Goal: Download file/media

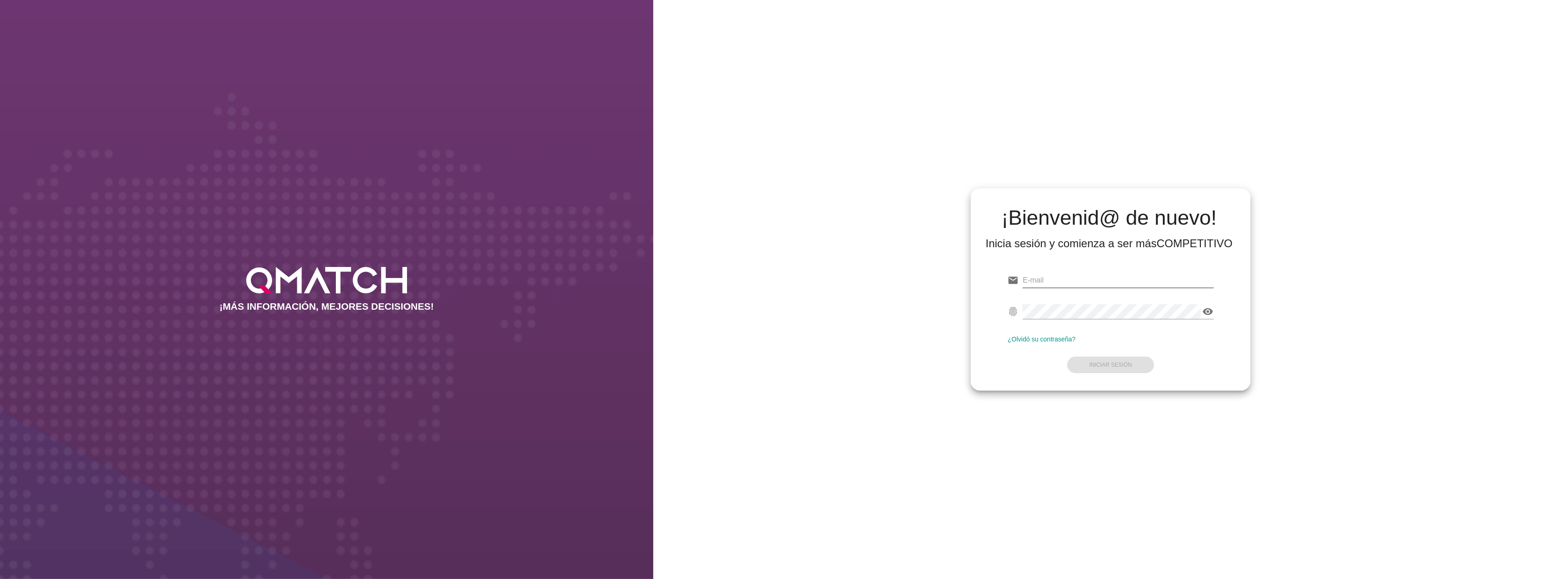
click at [1055, 273] on input "email" at bounding box center [1118, 280] width 190 height 15
type input "test@test.makro.com.co"
click at [1104, 363] on strong "Iniciar Sesión" at bounding box center [1110, 365] width 43 height 6
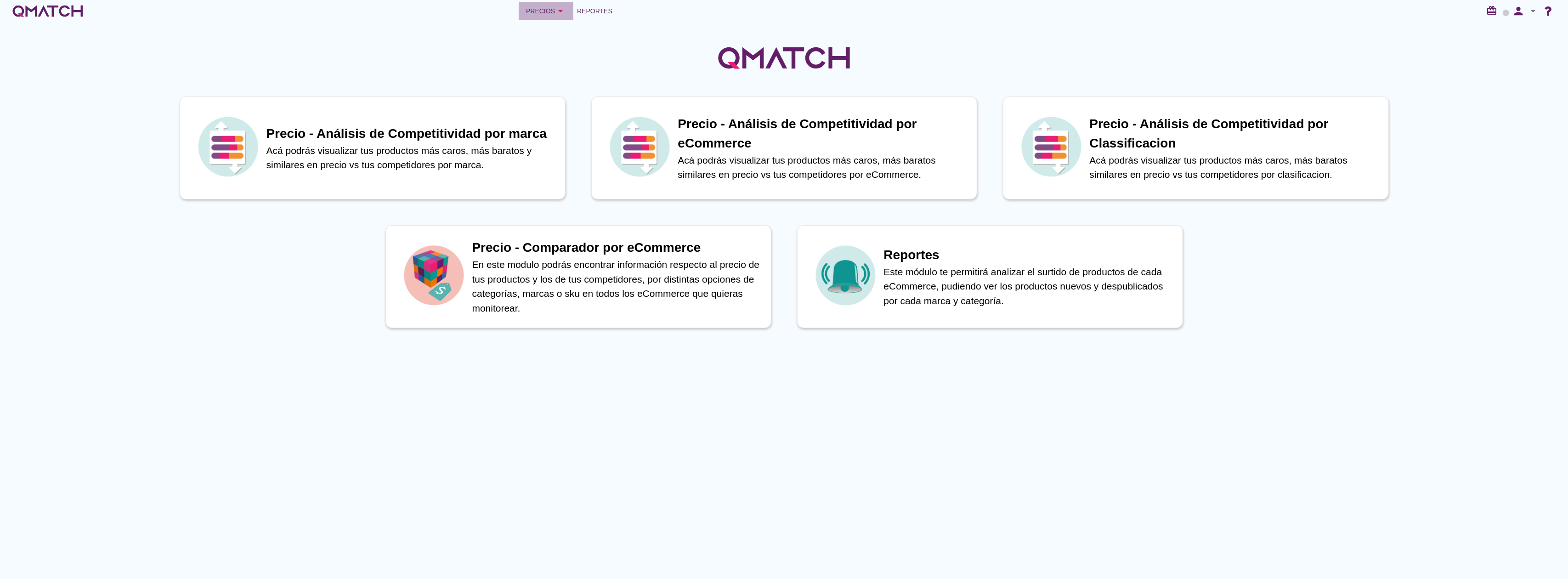
click at [547, 12] on div "Precios arrow_drop_down" at bounding box center [546, 11] width 40 height 11
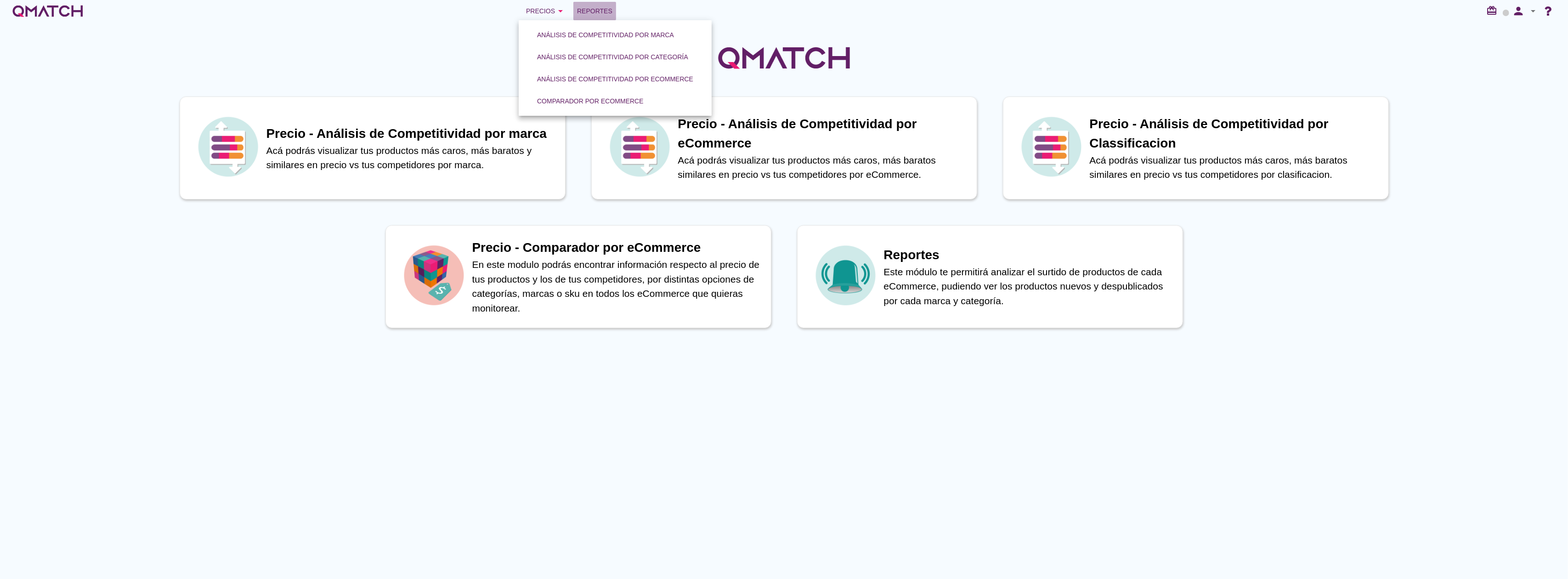
click at [594, 10] on span "Reportes" at bounding box center [595, 11] width 35 height 11
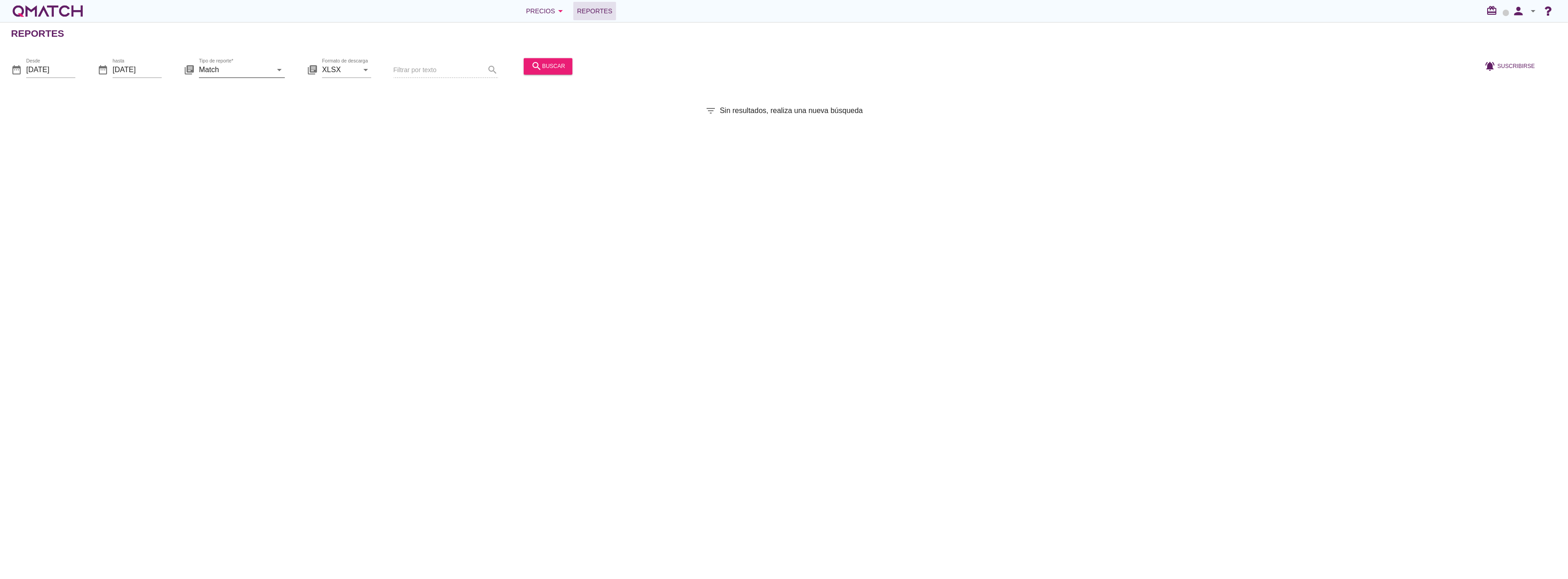
click at [227, 67] on input "Match" at bounding box center [235, 70] width 73 height 15
click at [256, 167] on div "Match con historicos" at bounding box center [254, 159] width 97 height 22
type input "Match con historicos"
click at [560, 63] on div "search buscar" at bounding box center [548, 66] width 34 height 11
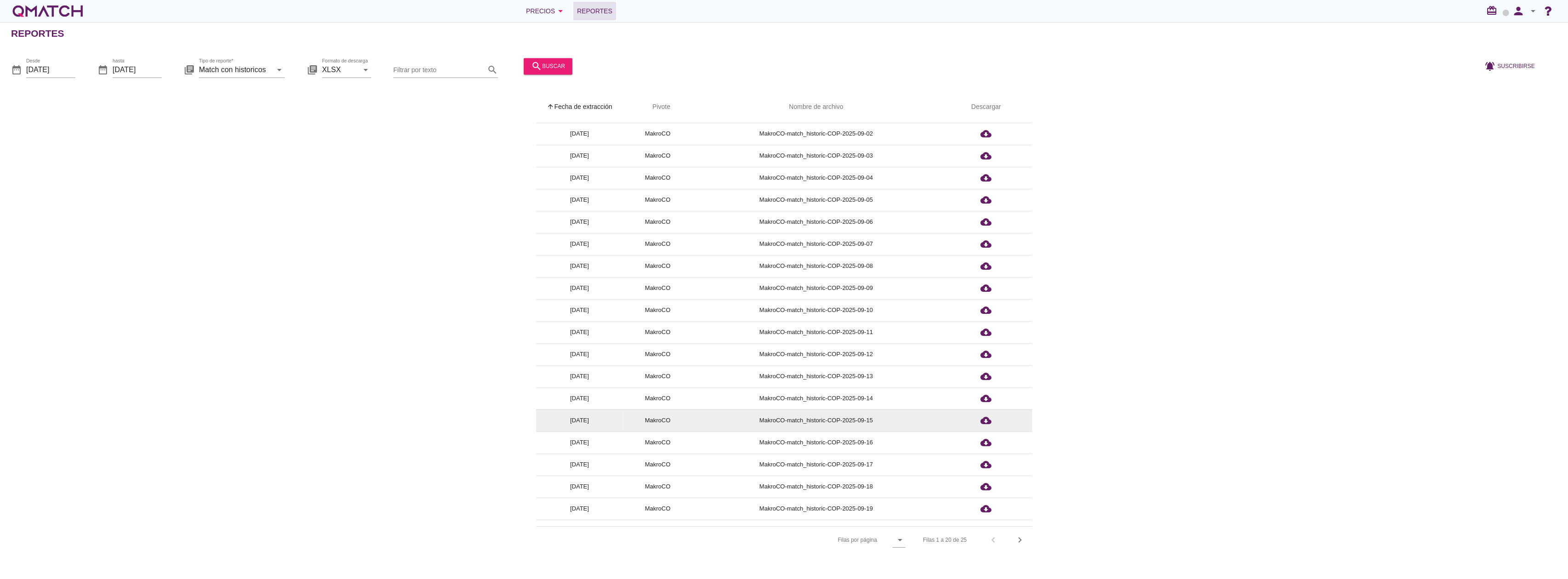
scroll to position [35, 0]
click at [1024, 537] on icon "chevron_right" at bounding box center [1020, 540] width 11 height 11
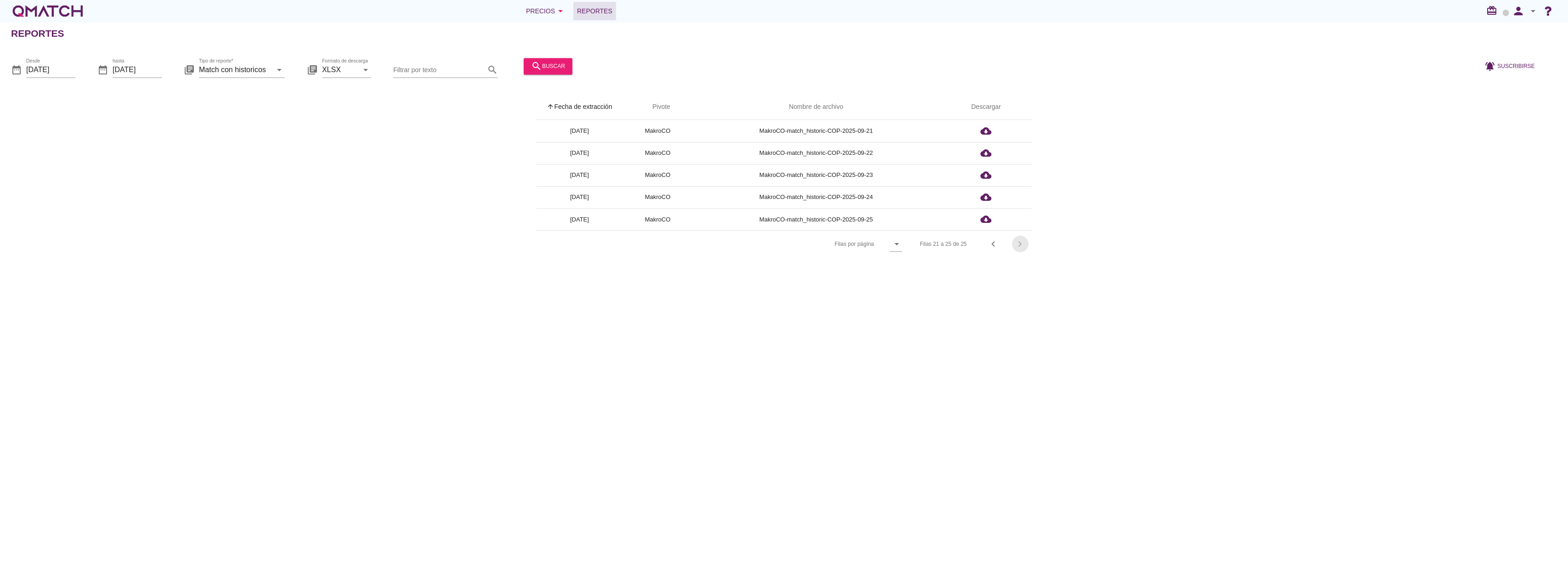
scroll to position [0, 0]
click at [987, 220] on icon "cloud_download" at bounding box center [986, 219] width 11 height 11
click at [976, 242] on div "Filas 21 a 25 de 25 chevron_left chevron_right" at bounding box center [970, 244] width 123 height 22
drag, startPoint x: 785, startPoint y: 342, endPoint x: 777, endPoint y: 328, distance: 16.1
click at [782, 340] on div "Reportes date_range Desde 2025-09-01 date_range hasta 2025-09-25 library_books …" at bounding box center [784, 300] width 1568 height 557
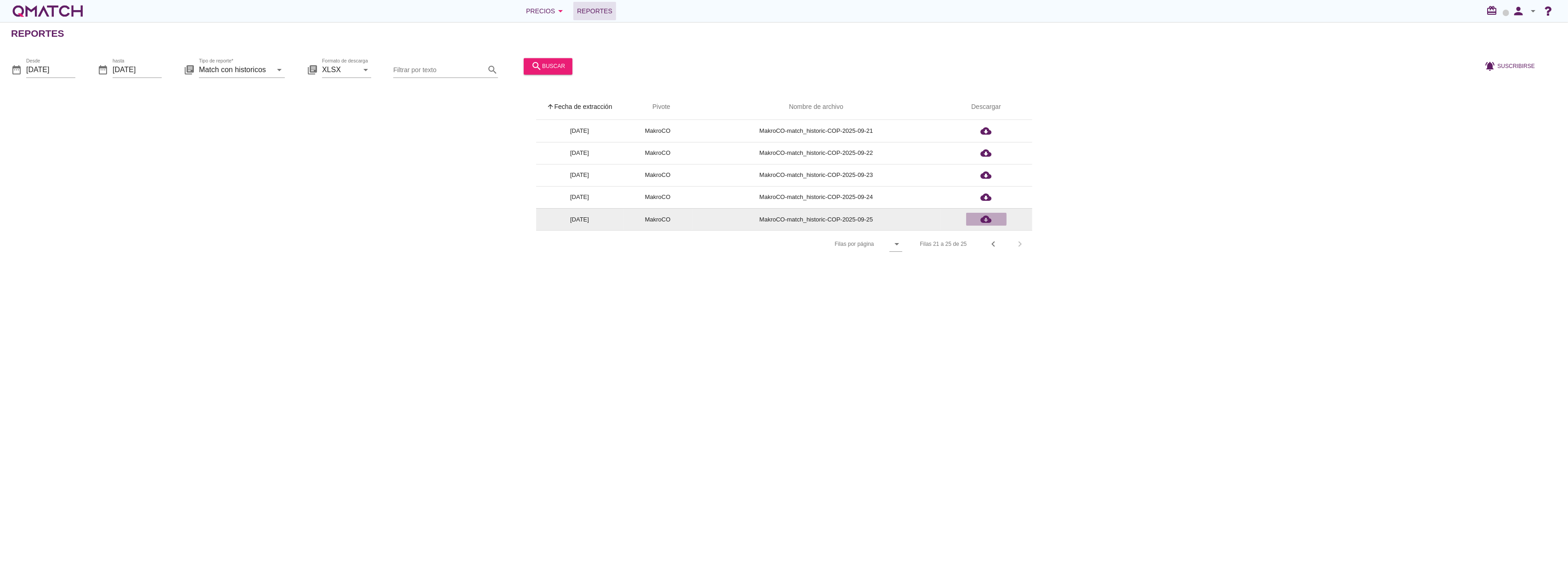
click at [987, 216] on icon "cloud_download" at bounding box center [986, 219] width 11 height 11
click at [1112, 274] on div "Reportes date_range Desde 2025-09-01 date_range hasta 2025-09-25 library_books …" at bounding box center [784, 300] width 1568 height 557
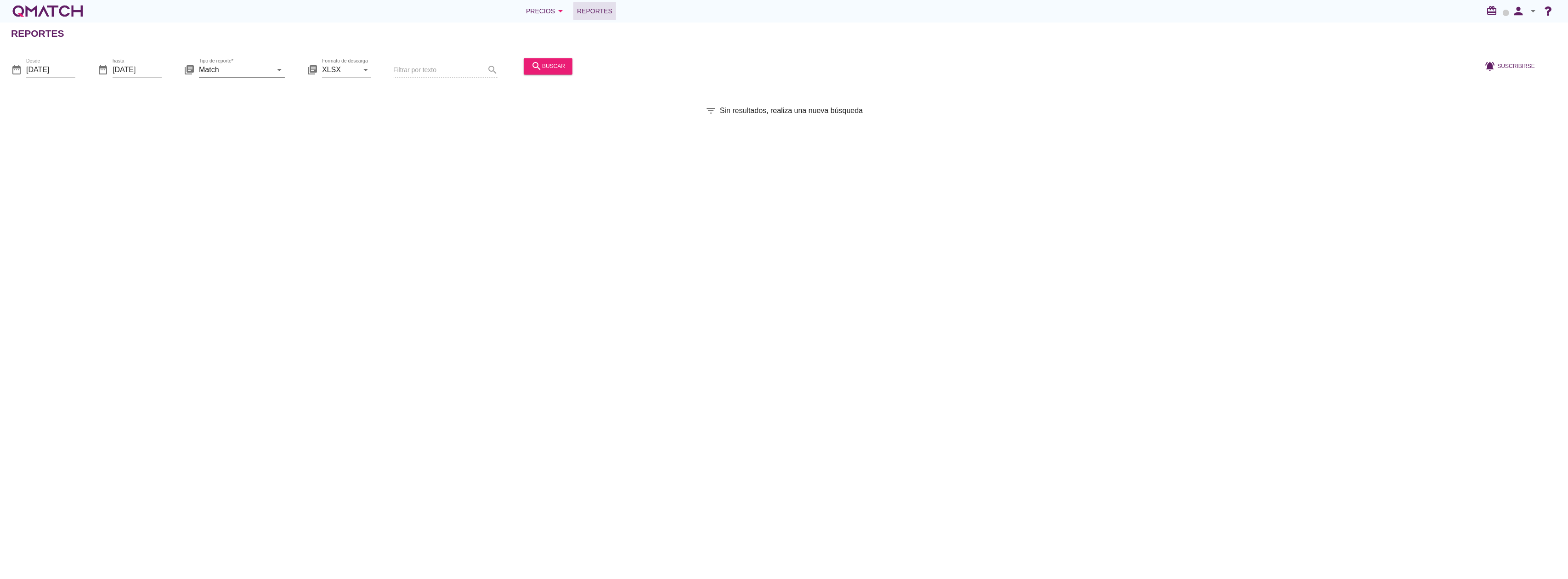
click at [262, 63] on input "Match" at bounding box center [235, 70] width 73 height 15
click at [245, 164] on div "Match con historicos" at bounding box center [254, 159] width 97 height 22
type input "Match con historicos"
click at [533, 70] on icon "search" at bounding box center [536, 66] width 11 height 11
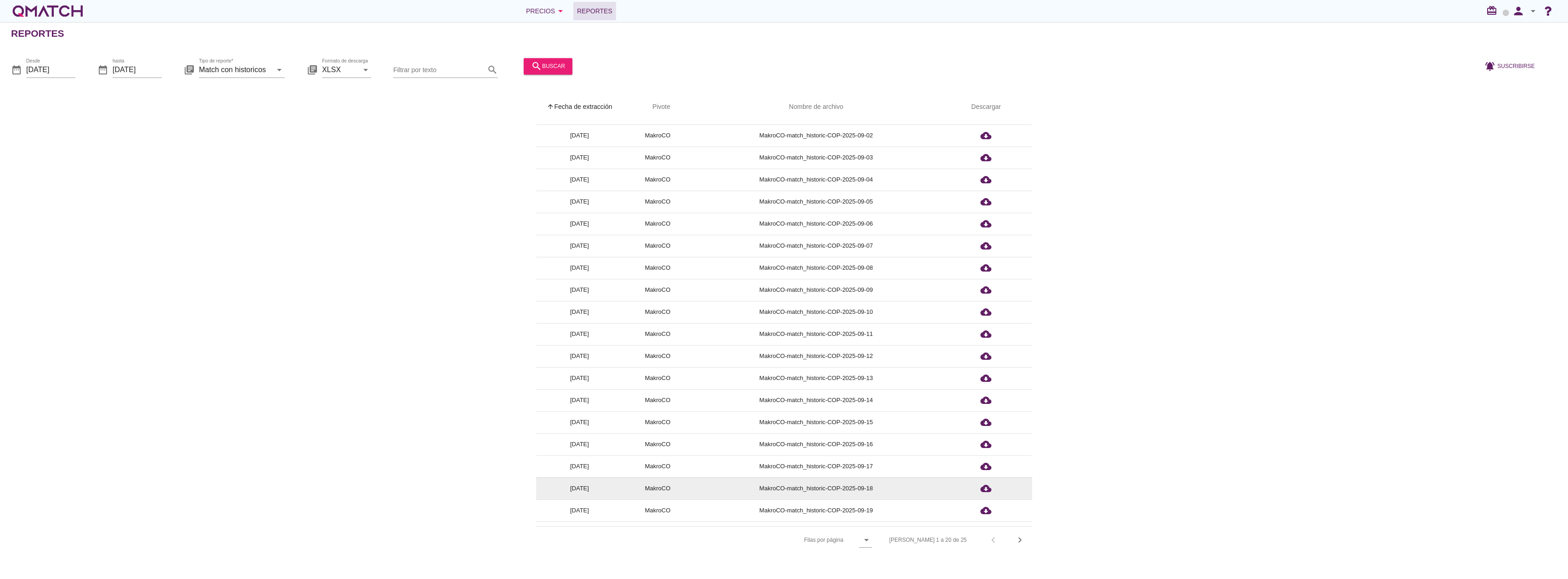
scroll to position [35, 0]
click at [1022, 533] on button "chevron_right" at bounding box center [1020, 540] width 16 height 16
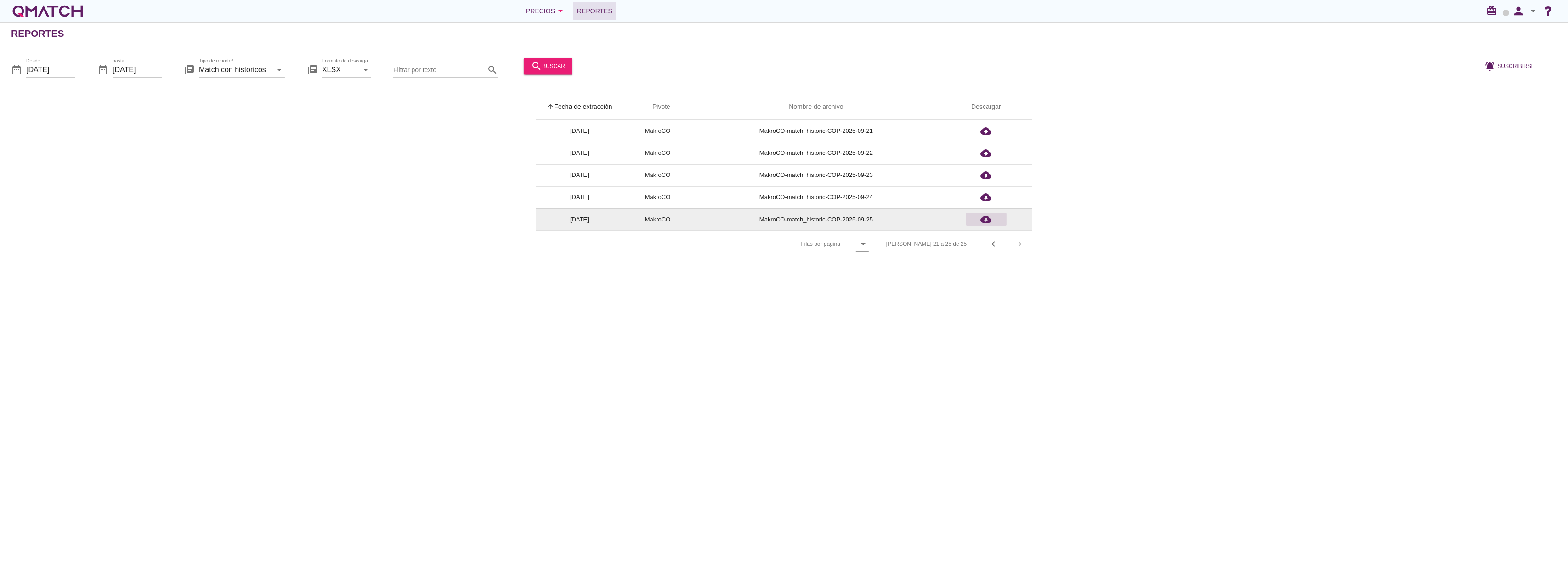
click at [994, 219] on div "cloud_download" at bounding box center [986, 219] width 33 height 11
